Goal: Task Accomplishment & Management: Use online tool/utility

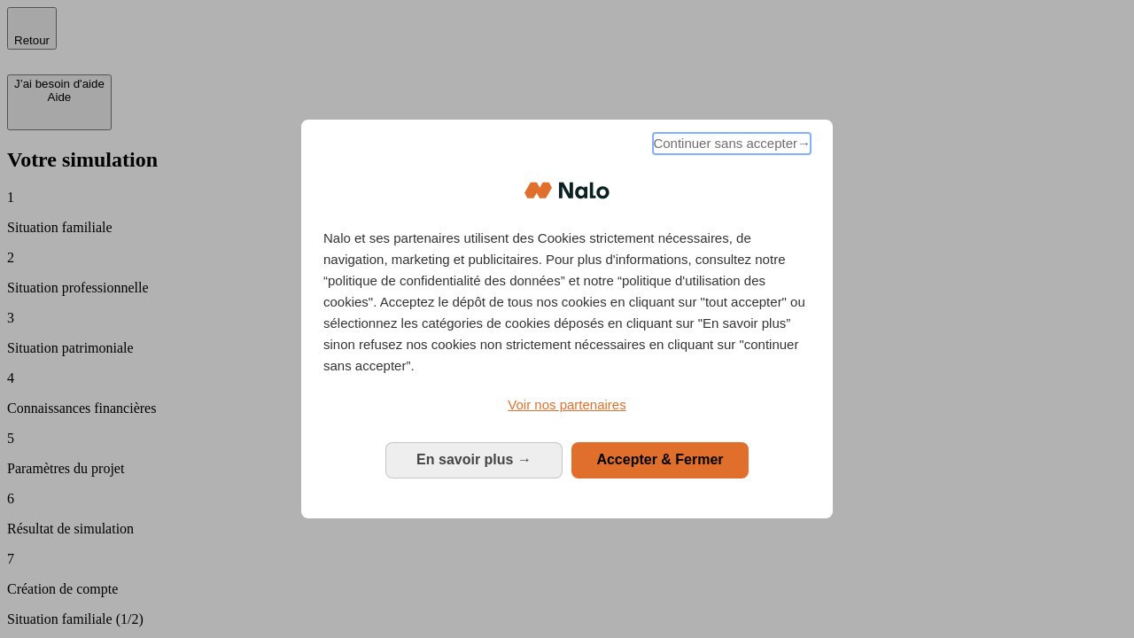
click at [730, 146] on span "Continuer sans accepter →" at bounding box center [732, 143] width 158 height 21
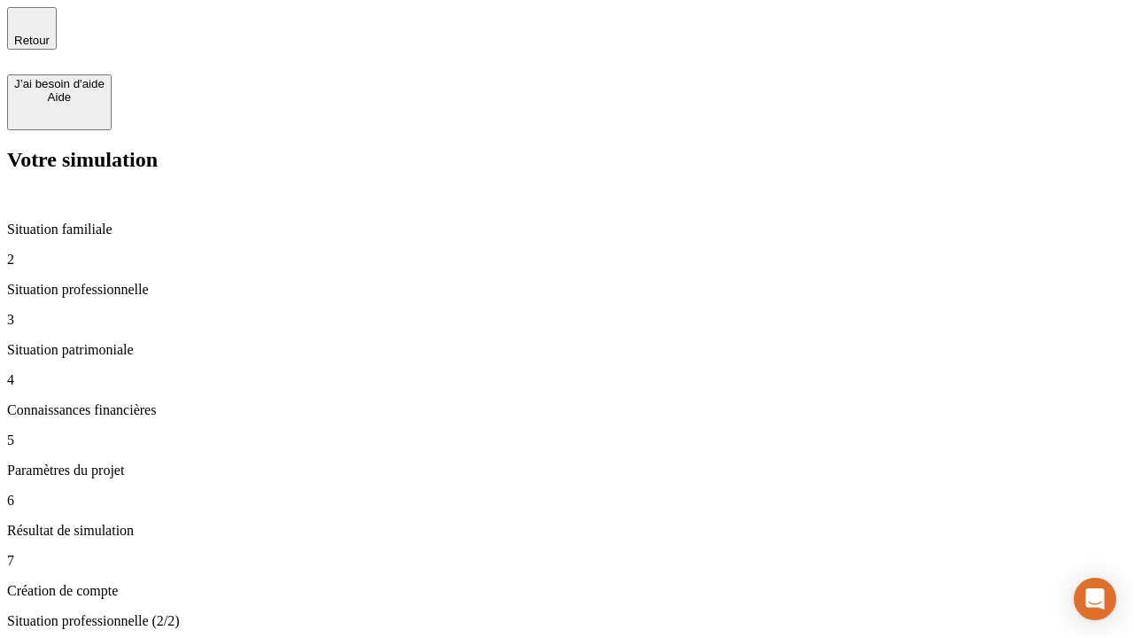
type input "30 000"
type input "0"
type input "1 000"
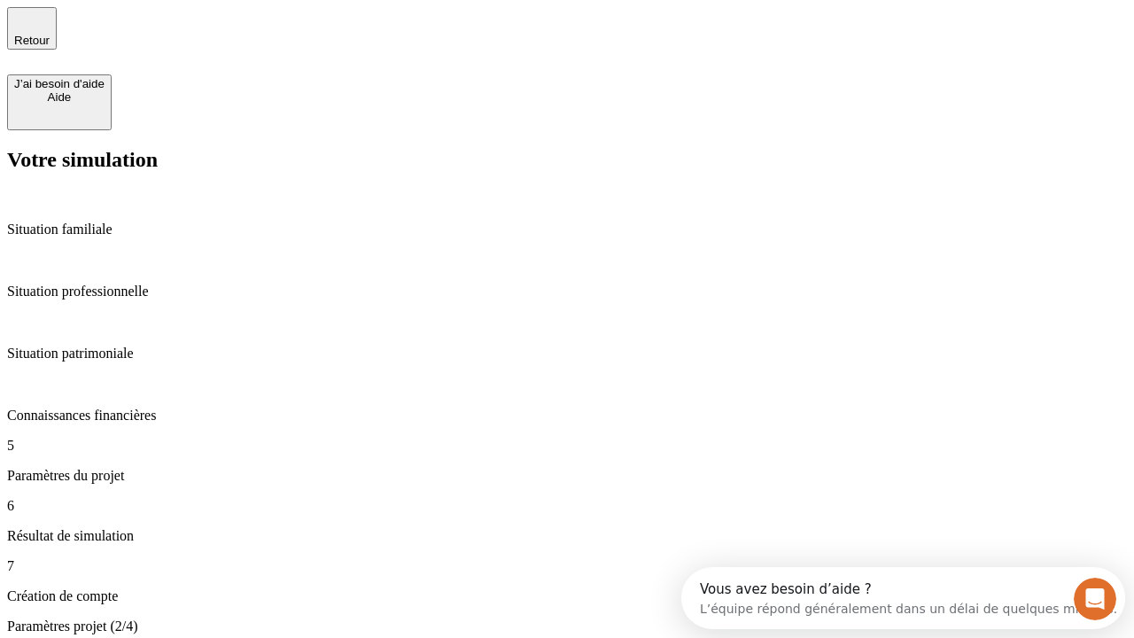
type input "40"
type input "64"
type input "200 000"
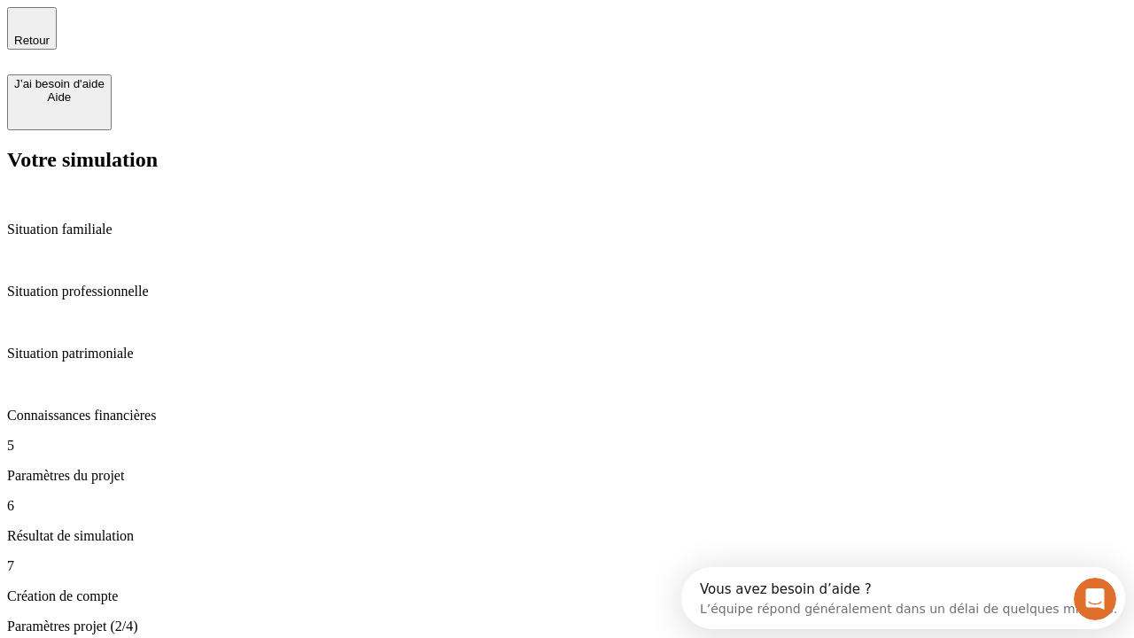
type input "640"
